Goal: Task Accomplishment & Management: Use online tool/utility

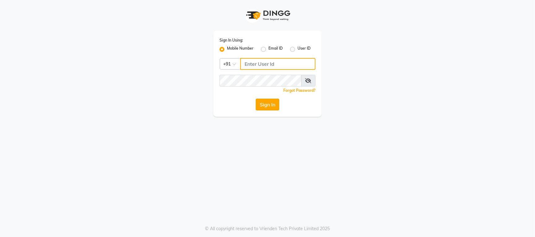
type input "9702815010"
click at [262, 107] on button "Sign In" at bounding box center [268, 104] width 24 height 12
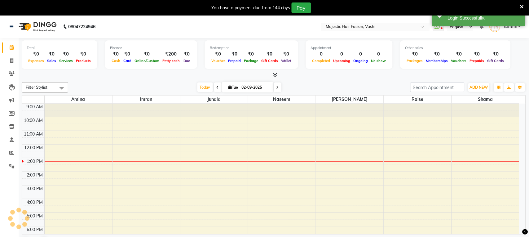
click at [522, 6] on icon at bounding box center [522, 7] width 4 height 6
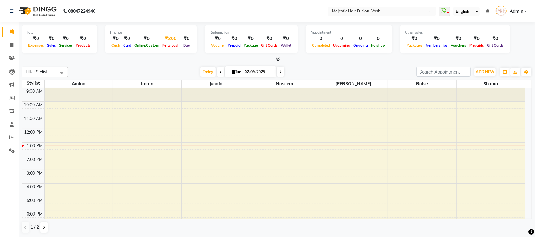
click at [165, 46] on span "Petty cash" at bounding box center [171, 45] width 20 height 4
select select "1664"
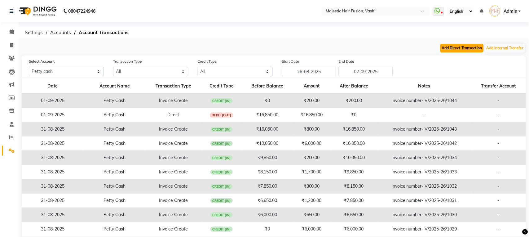
click at [475, 45] on button "Add Direct Transaction" at bounding box center [461, 48] width 43 height 9
select select "direct"
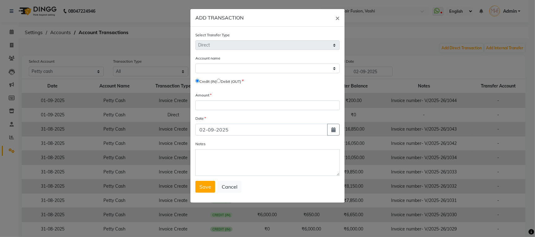
select select "1664"
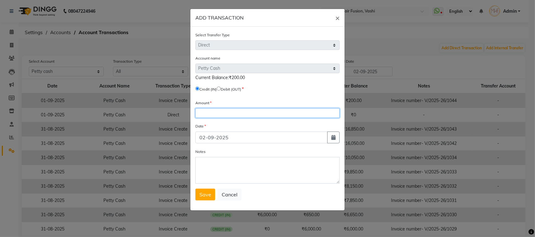
click at [203, 110] on input "number" at bounding box center [267, 113] width 144 height 10
type input "200"
click at [221, 89] on input "radio" at bounding box center [219, 88] width 4 height 4
radio input "true"
click at [207, 194] on span "Save" at bounding box center [205, 194] width 12 height 6
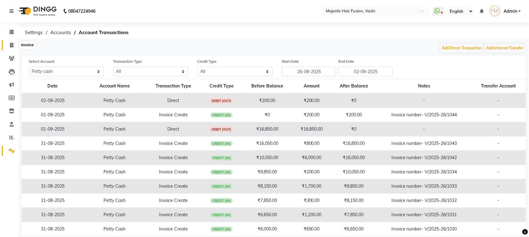
click at [13, 44] on span at bounding box center [11, 45] width 11 height 7
select select "service"
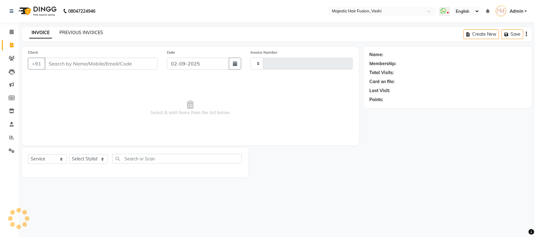
type input "1046"
select select "559"
click at [69, 31] on link "PREVIOUS INVOICES" at bounding box center [81, 33] width 44 height 6
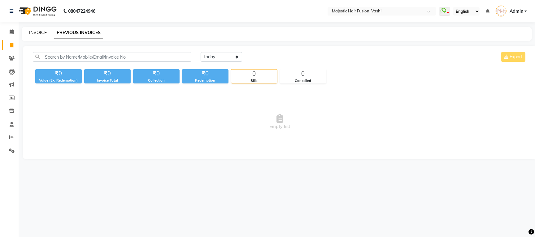
click at [34, 31] on link "INVOICE" at bounding box center [38, 33] width 18 height 6
select select "service"
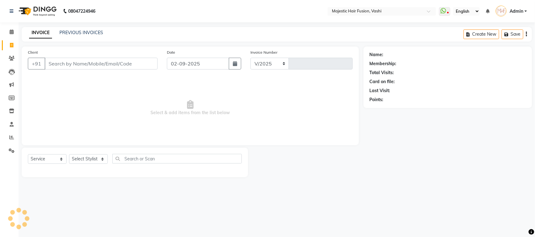
select select "559"
type input "1046"
